Goal: Transaction & Acquisition: Obtain resource

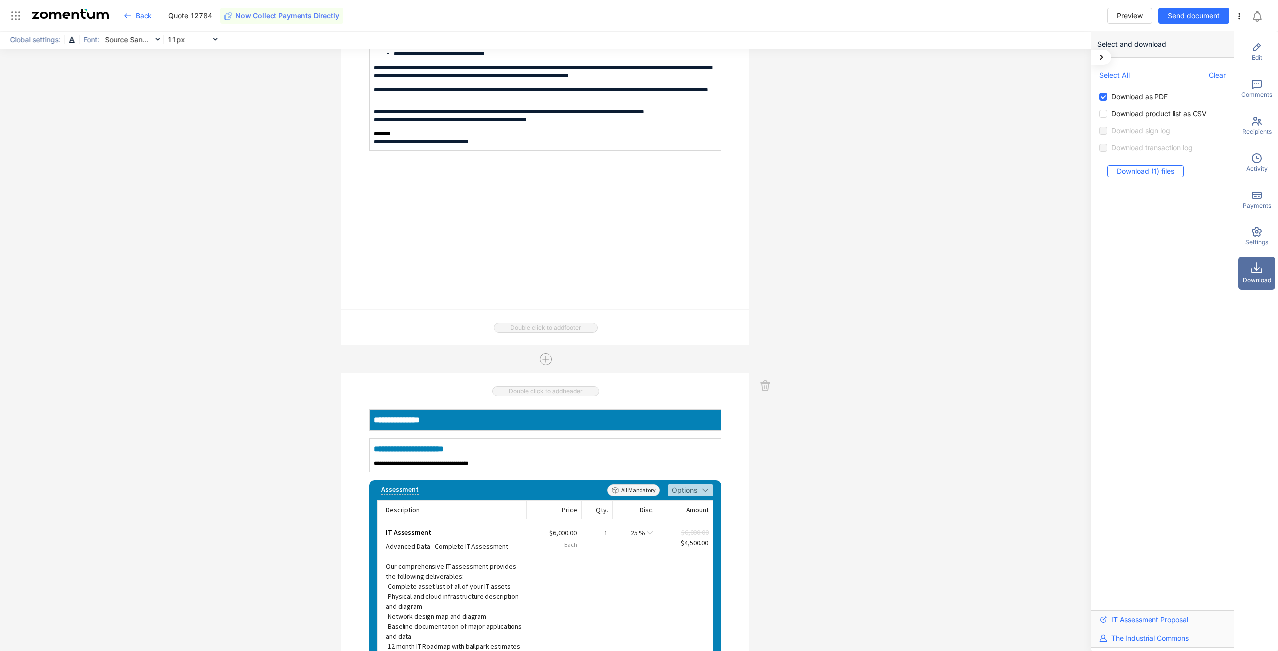
scroll to position [799, 0]
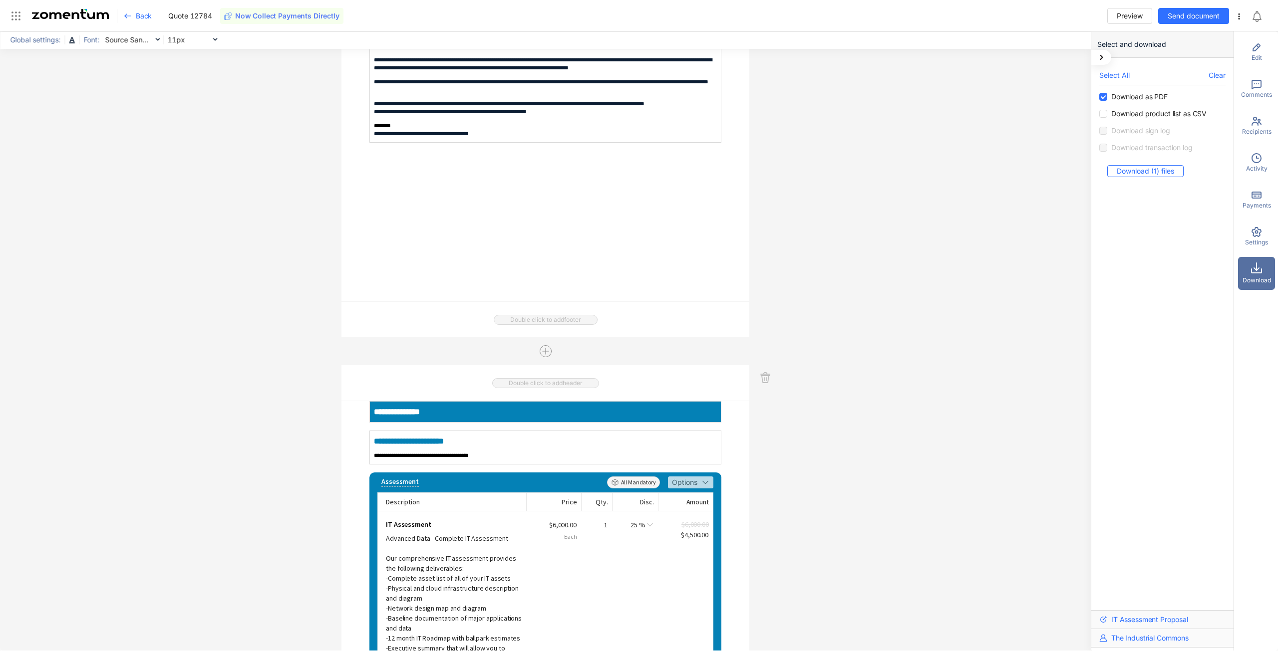
click at [987, 346] on div "Global settings: Font: Source Sans Pro 11px To open the popup, press Shift+Ente…" at bounding box center [545, 340] width 1091 height 619
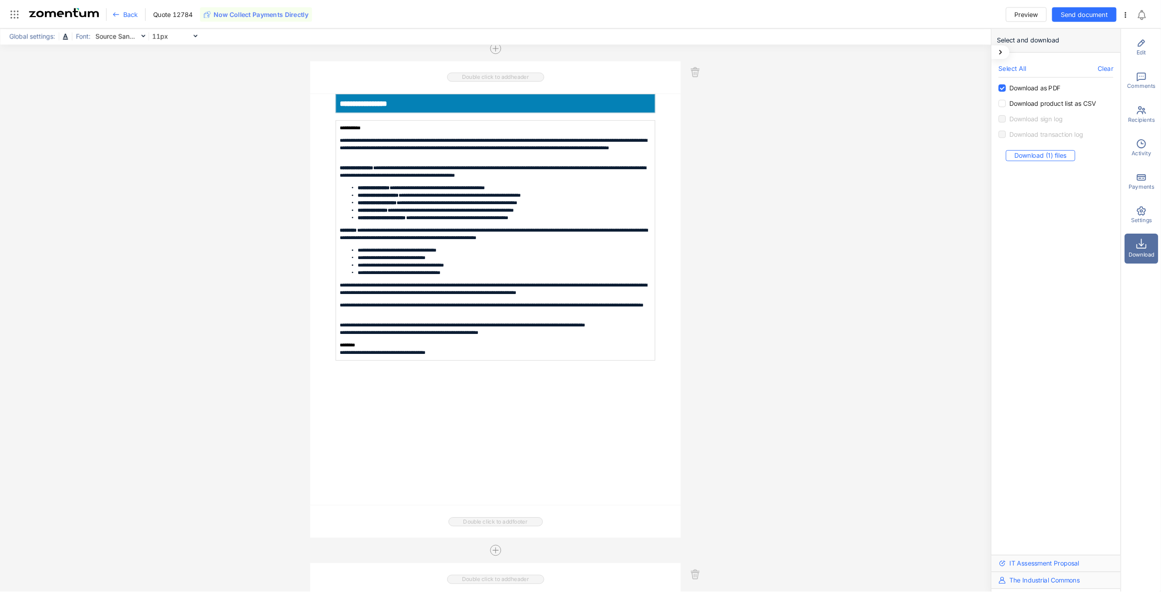
scroll to position [549, 0]
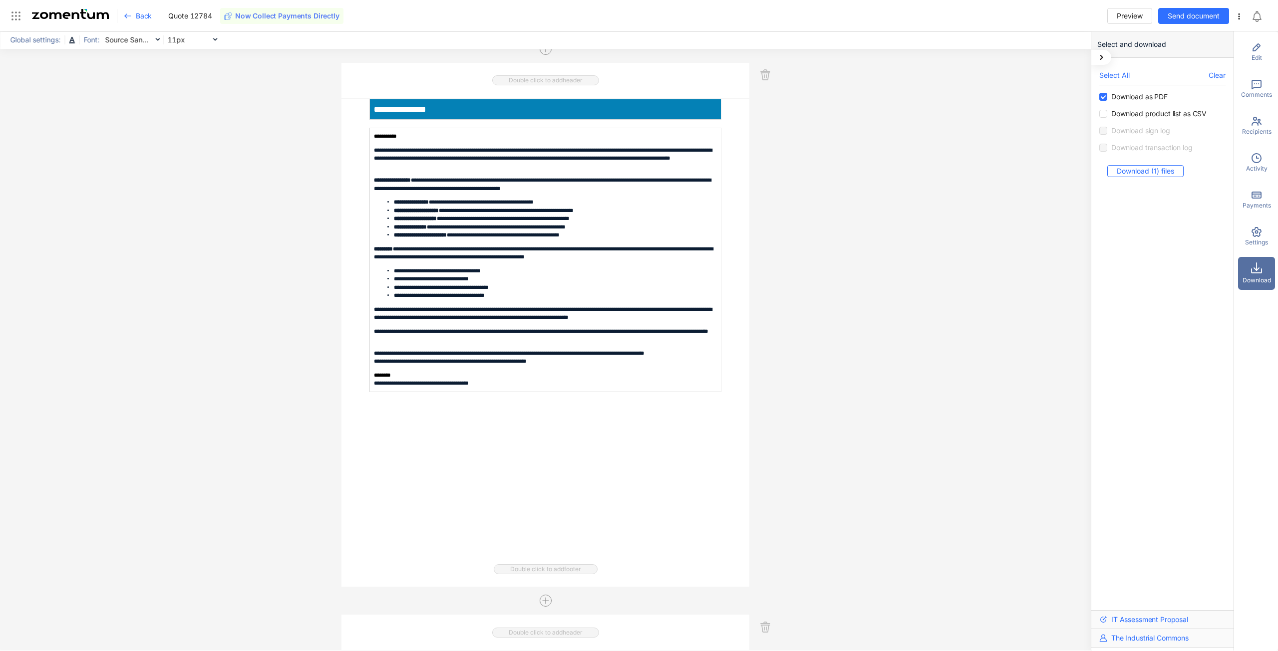
drag, startPoint x: 863, startPoint y: 441, endPoint x: 1167, endPoint y: 98, distance: 458.6
click at [1167, 98] on span "Download as PDF" at bounding box center [1139, 97] width 64 height 10
click at [1238, 17] on icon at bounding box center [1239, 16] width 8 height 8
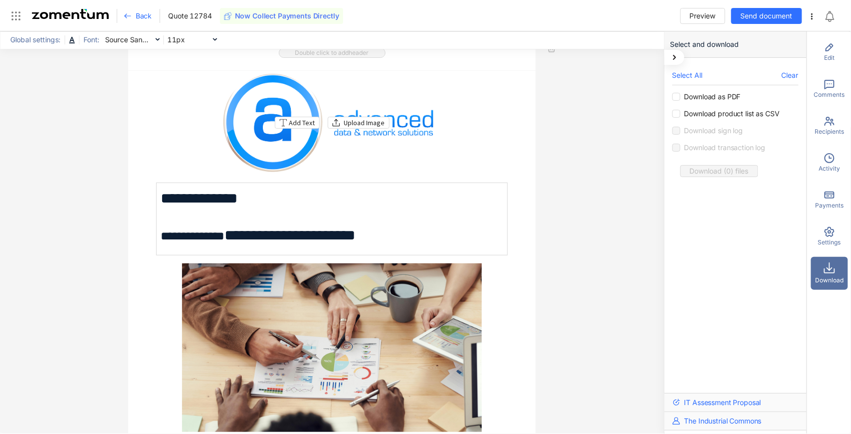
scroll to position [0, 0]
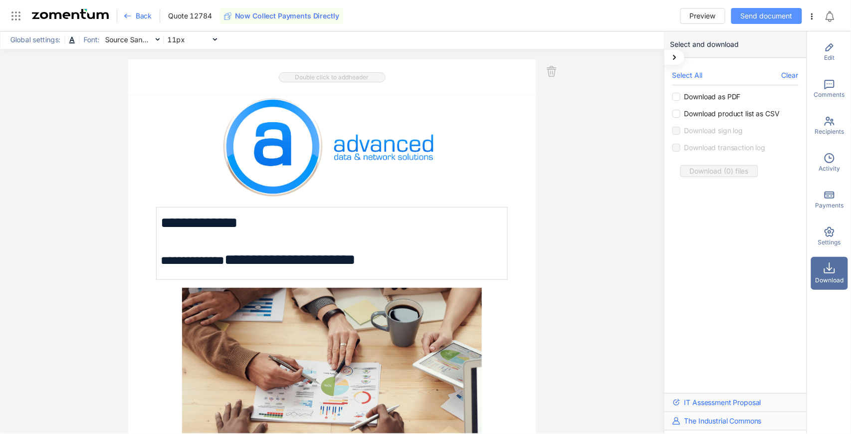
click at [776, 13] on span "Send document" at bounding box center [767, 15] width 52 height 11
